Goal: Task Accomplishment & Management: Manage account settings

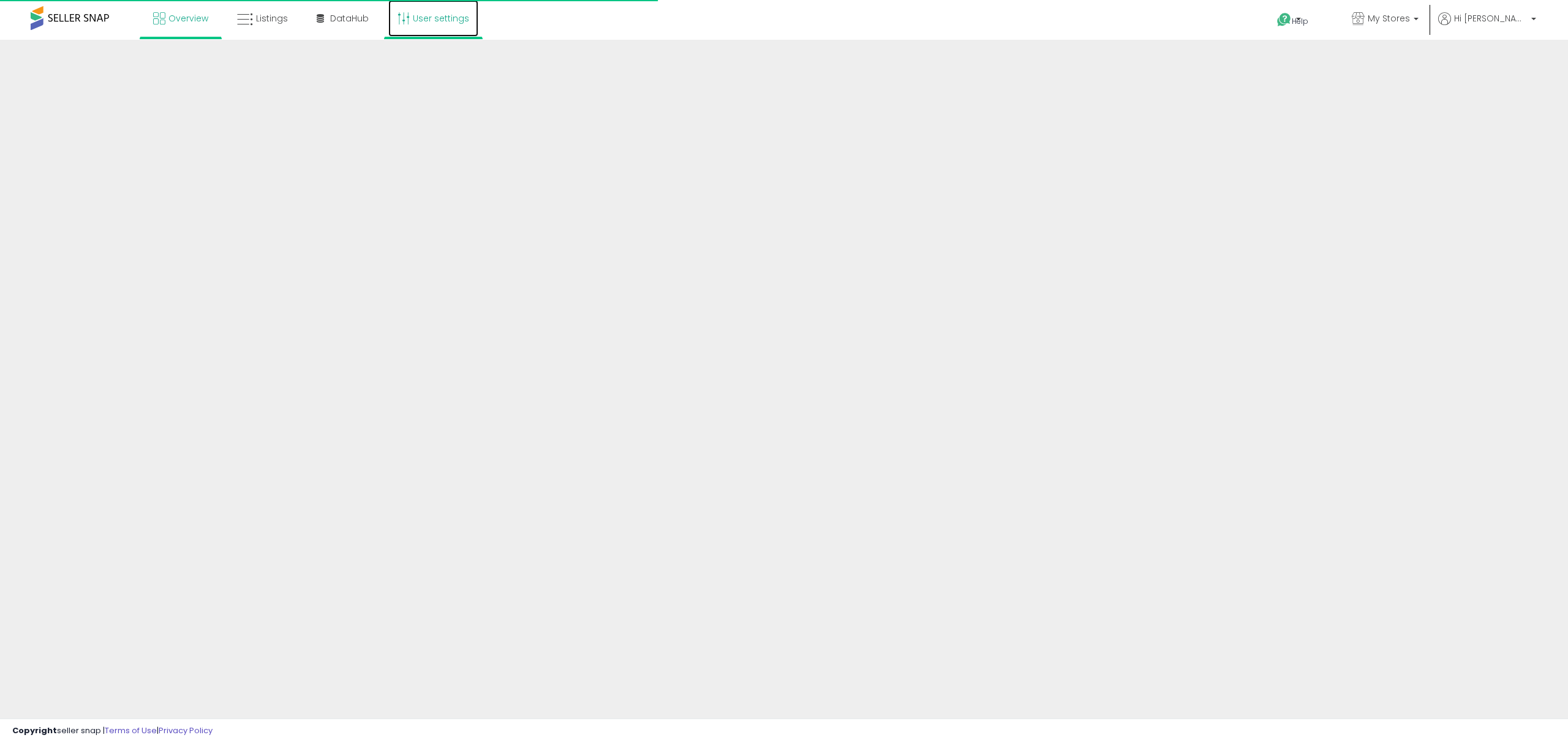
click at [430, 21] on link "User settings" at bounding box center [432, 18] width 90 height 37
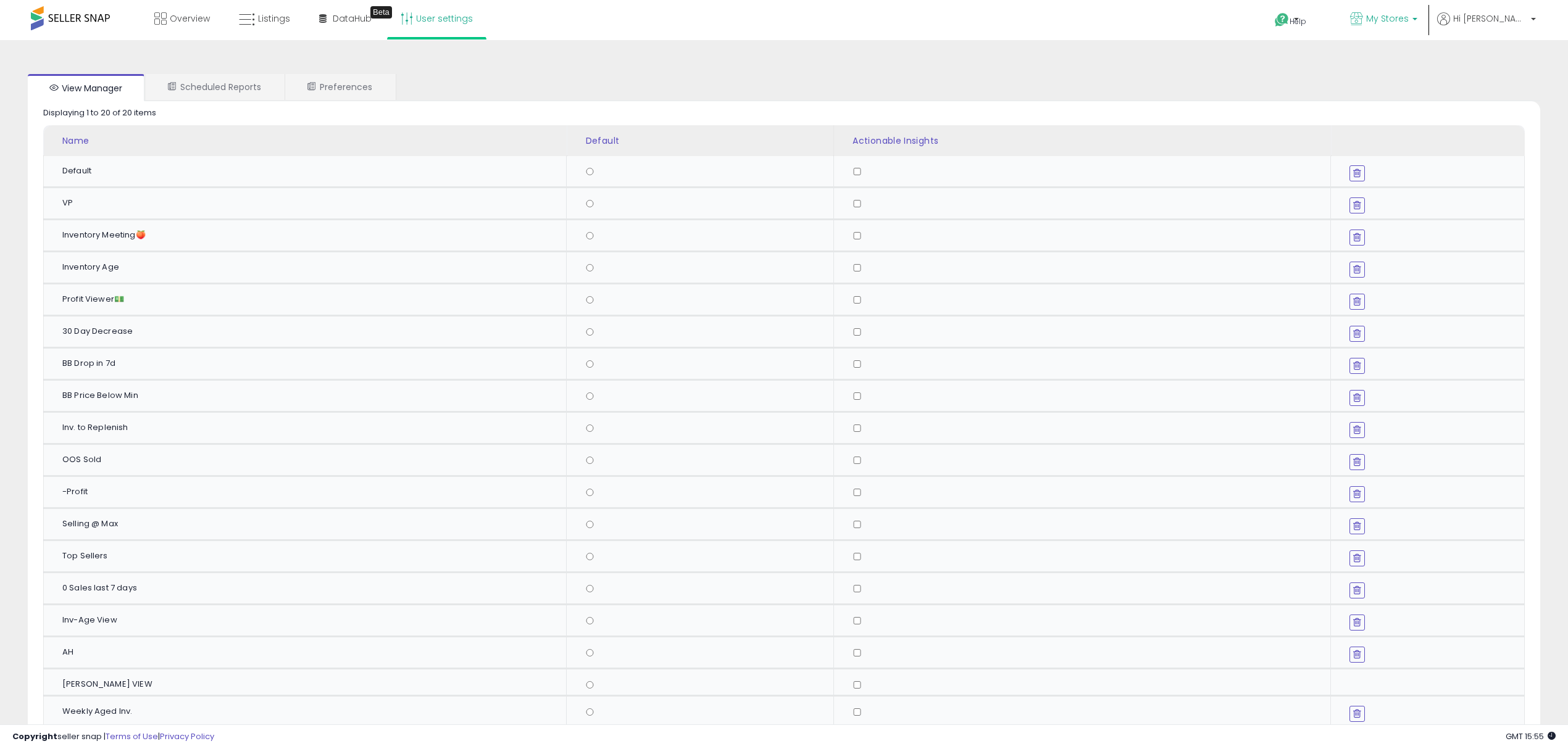
click at [1409, 18] on span "My Stores" at bounding box center [1387, 19] width 43 height 13
click at [1532, 20] on b at bounding box center [1533, 22] width 5 height 8
click at [1508, 68] on link "Account" at bounding box center [1509, 66] width 33 height 12
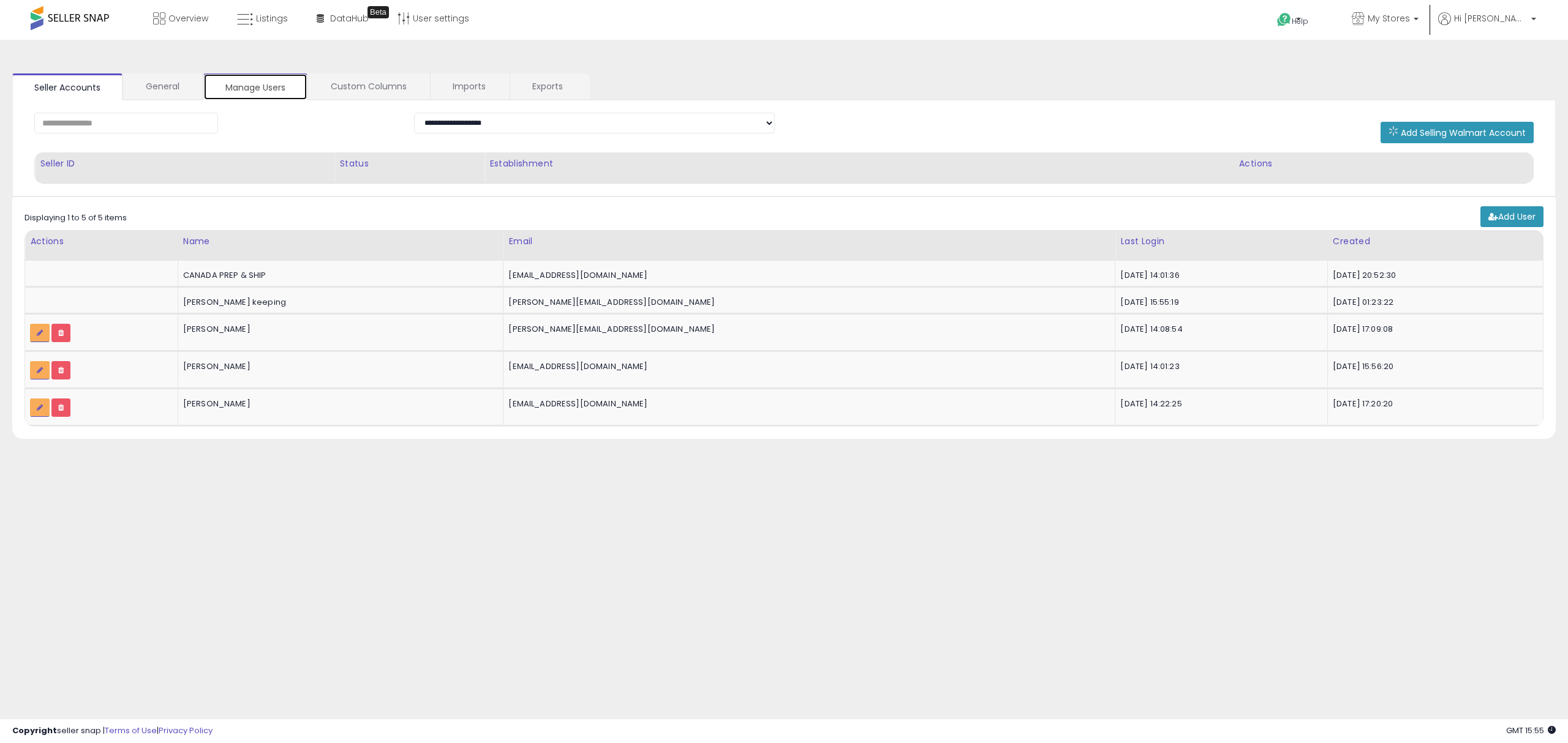
click at [266, 82] on link "Manage Users" at bounding box center [255, 87] width 104 height 27
click at [1526, 23] on span "Hi [PERSON_NAME]" at bounding box center [1490, 19] width 73 height 13
click at [1508, 98] on link "Profile" at bounding box center [1508, 97] width 24 height 12
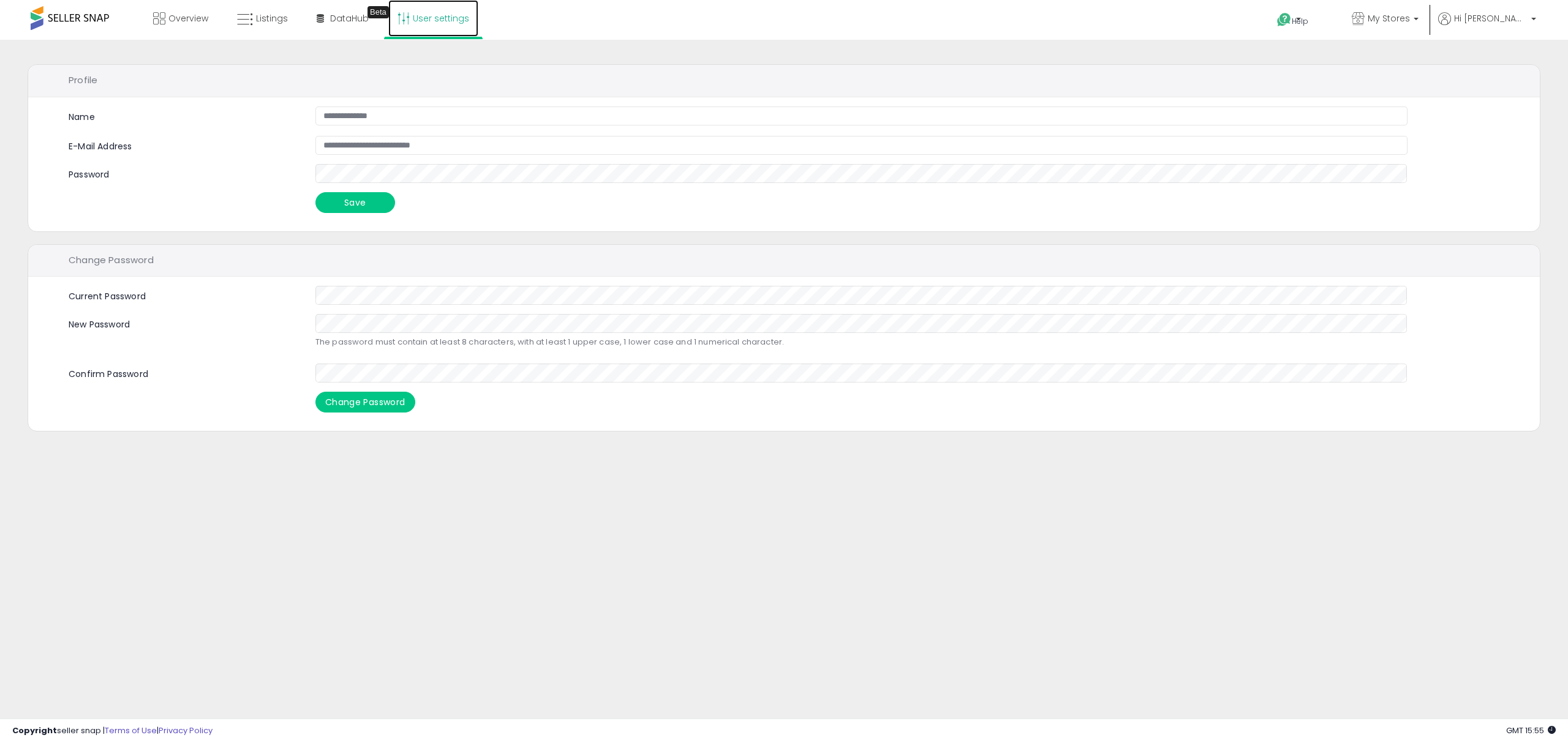
click at [415, 24] on link "User settings" at bounding box center [432, 18] width 90 height 37
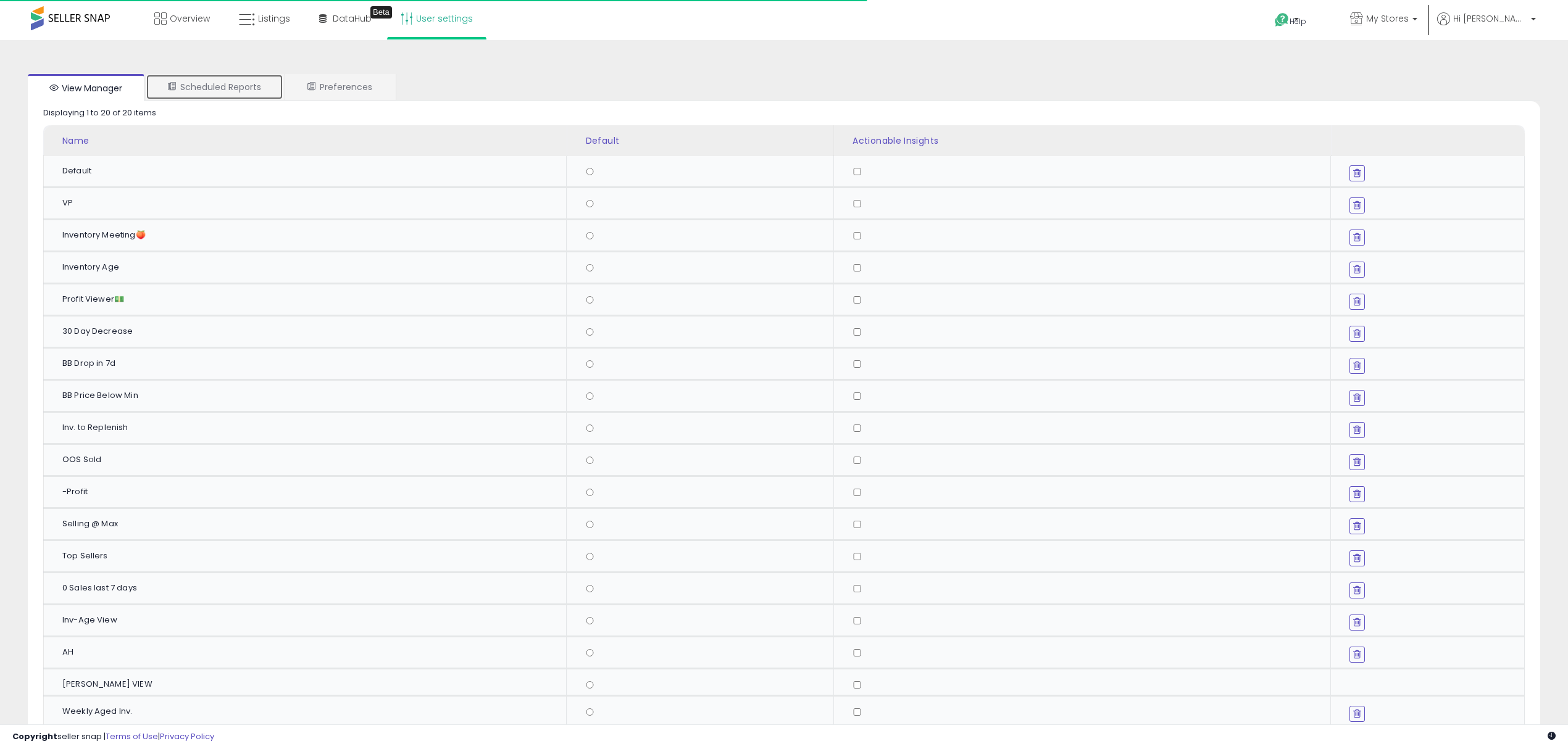
click at [270, 78] on link "Scheduled Reports" at bounding box center [214, 87] width 138 height 26
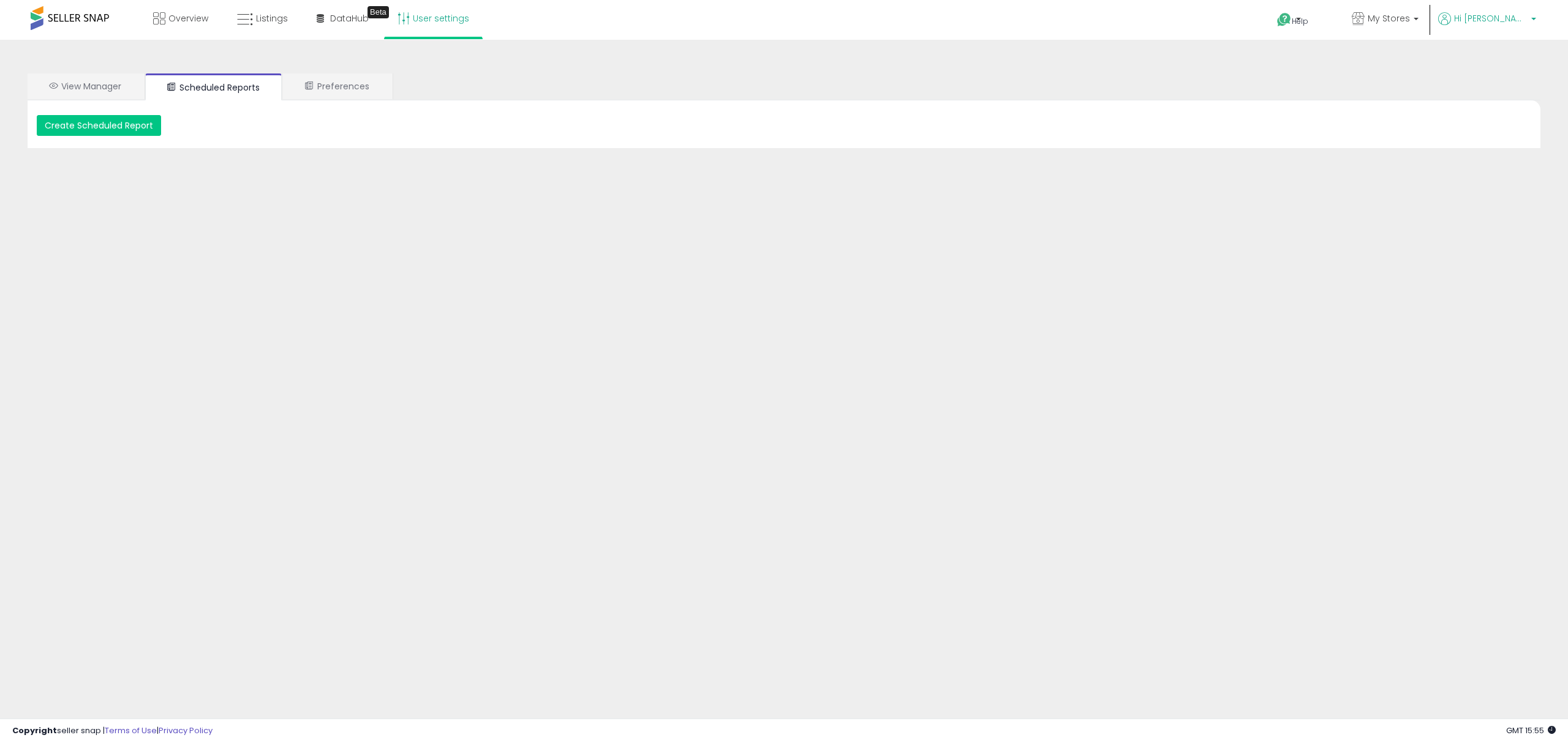
click at [1451, 16] on icon at bounding box center [1445, 19] width 13 height 13
click at [1495, 130] on link "Logout" at bounding box center [1508, 129] width 27 height 12
